Goal: Task Accomplishment & Management: Use online tool/utility

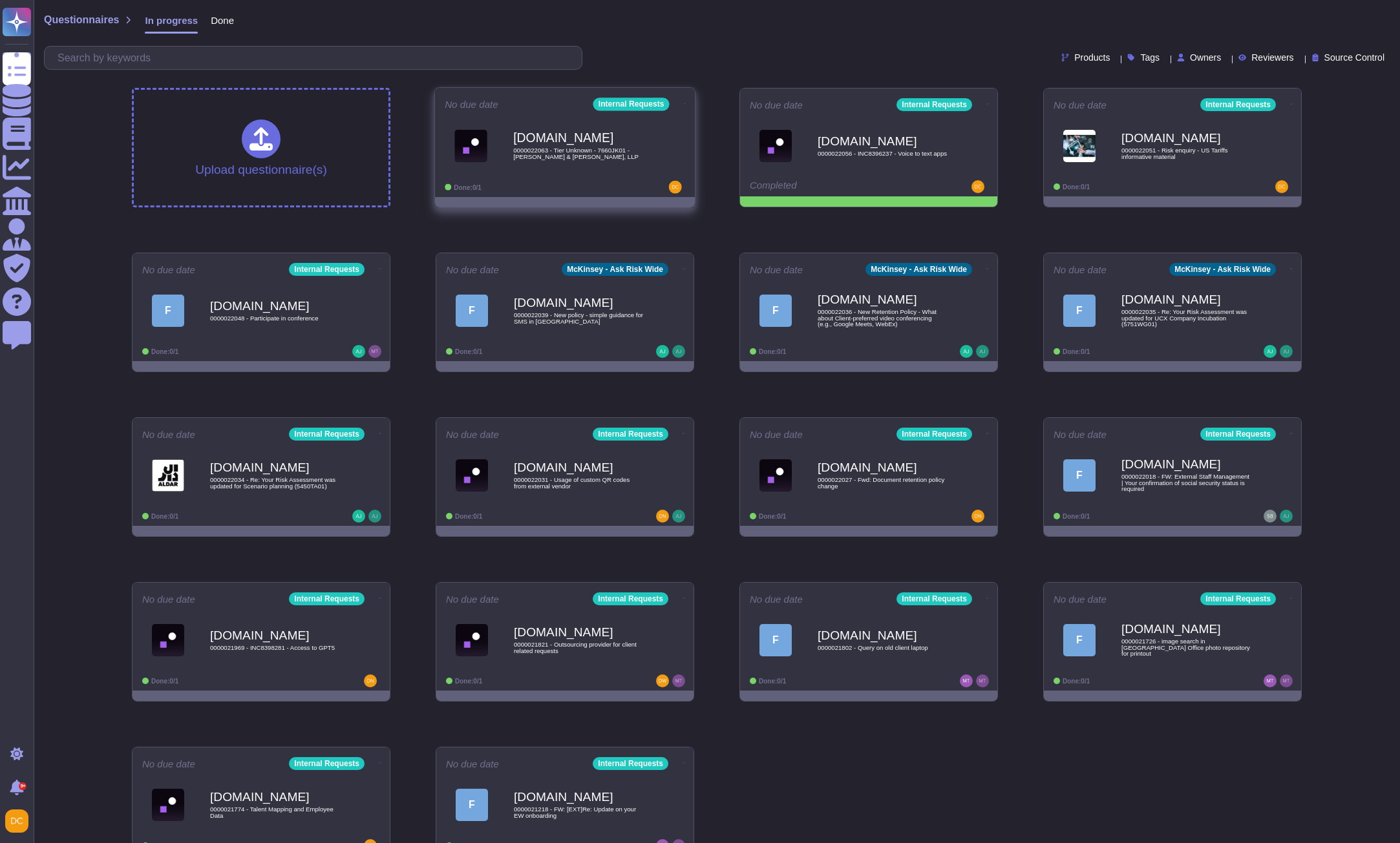
click at [528, 144] on b "[DOMAIN_NAME]" at bounding box center [578, 137] width 131 height 12
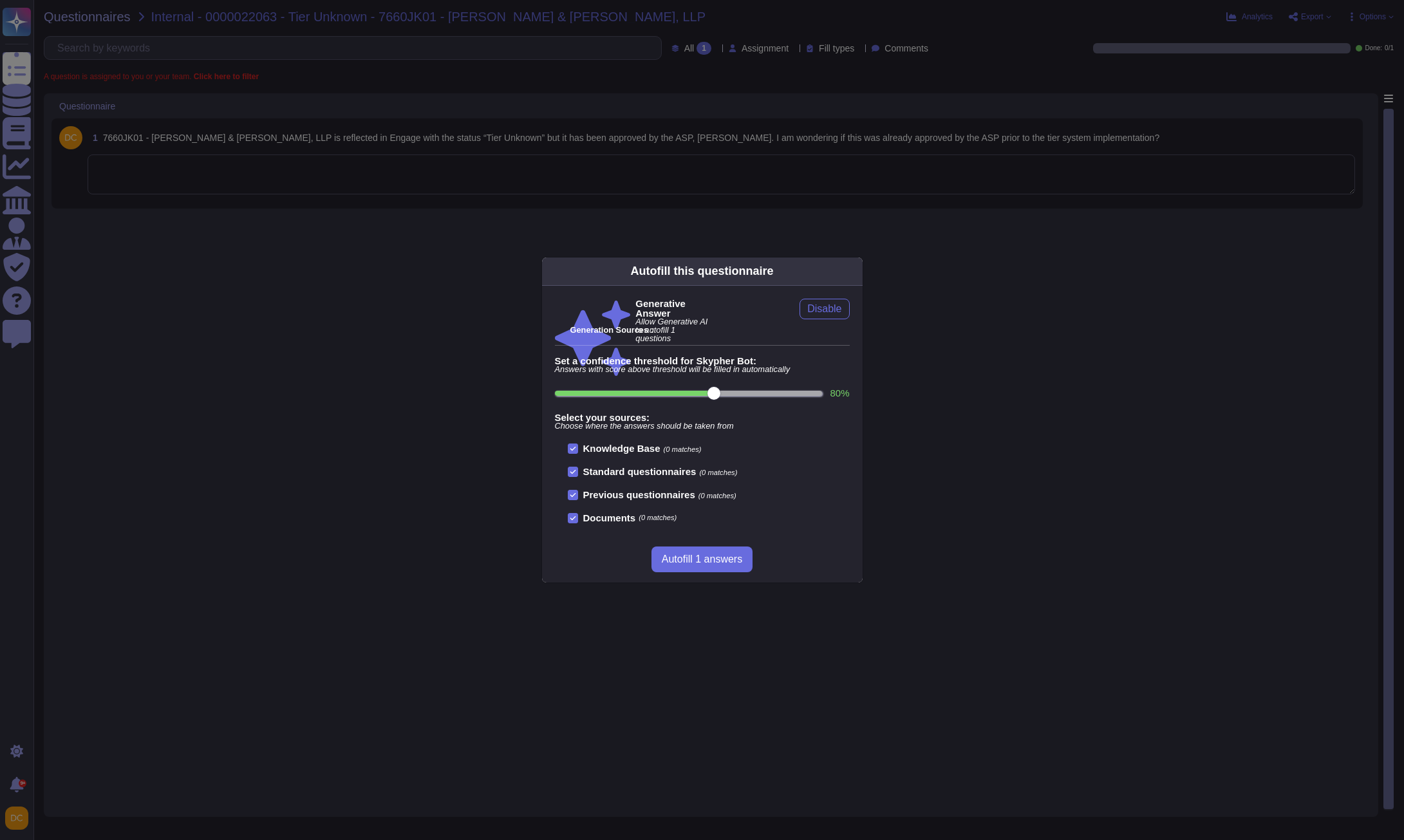
click at [327, 179] on div "Autofill this questionnaire Generative Answer Allow Generative AI to autofill 1…" at bounding box center [702, 420] width 1404 height 840
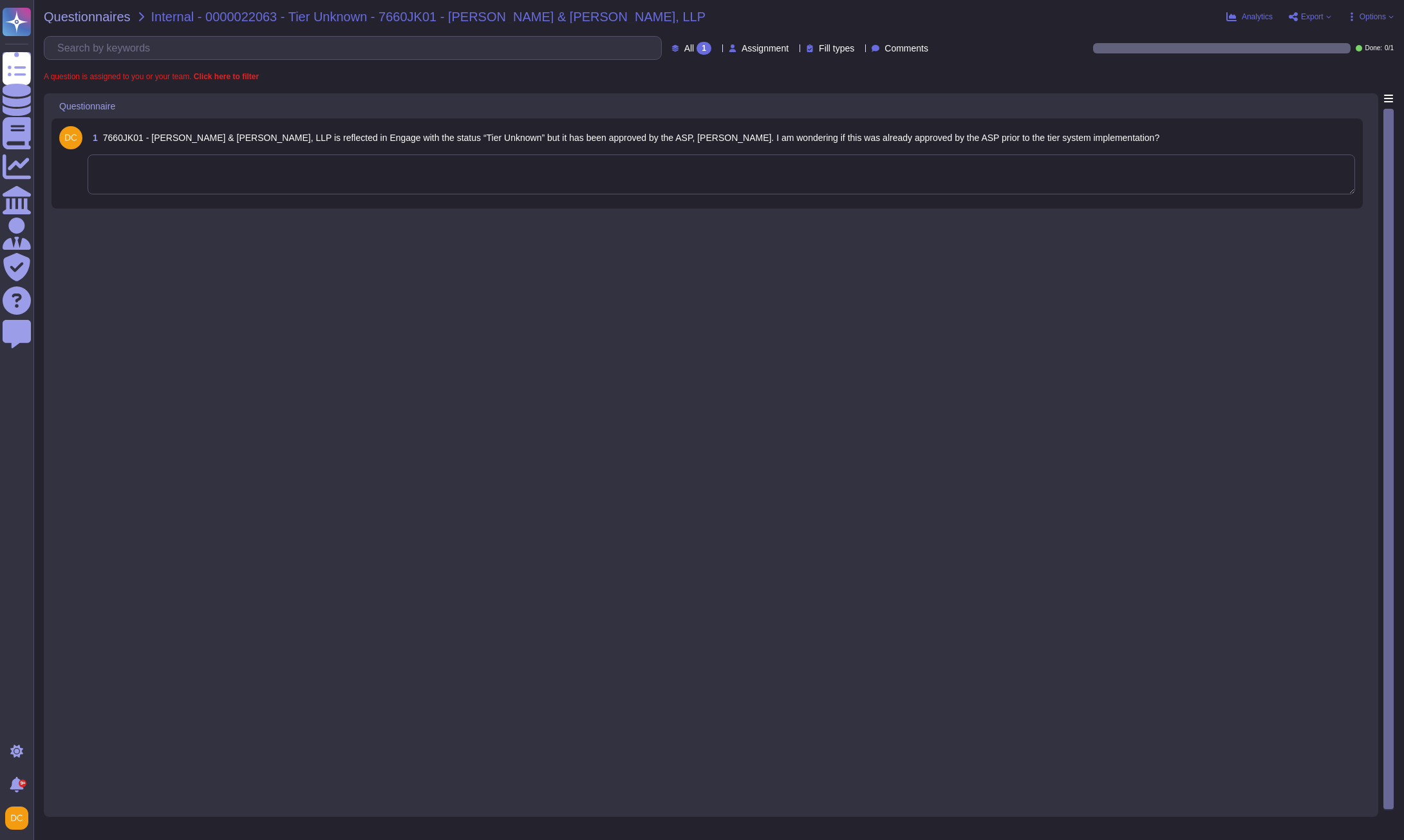
click at [233, 182] on textarea at bounding box center [721, 175] width 1267 height 40
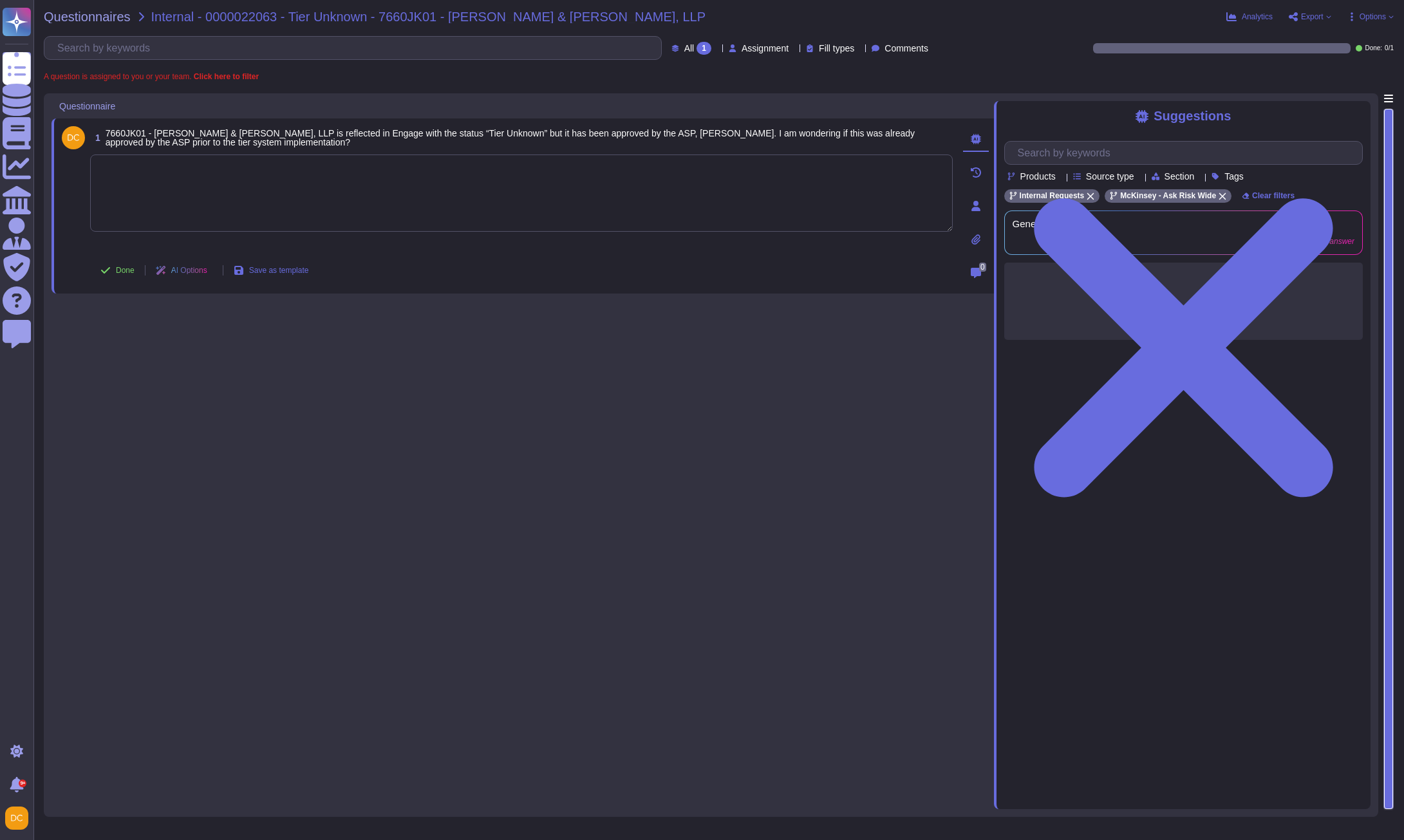
paste textarea "Lorem Ipsum, Dolor sit ame consectetu adi Eli Sedd eius tem inc utla etdolorem …"
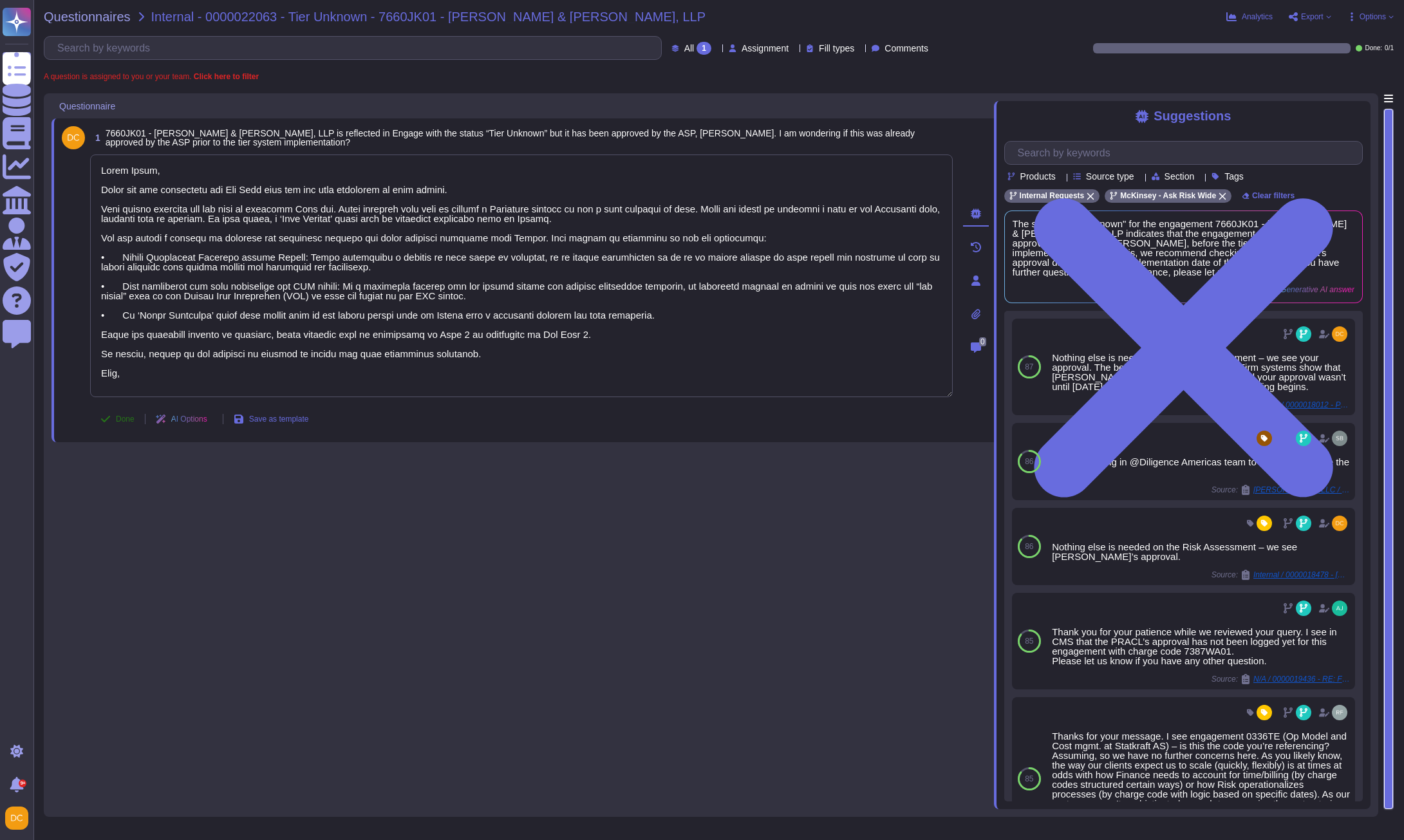
type textarea "Lorem Ipsum, Dolor sit ame consectetu adi Eli Sedd eius tem inc utla etdolorem …"
click at [121, 423] on span "Done" at bounding box center [125, 419] width 19 height 8
